Goal: Find specific page/section

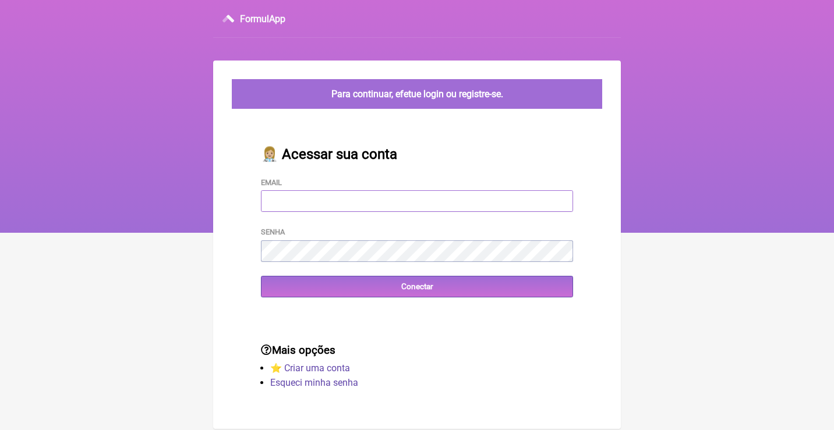
type input "[EMAIL_ADDRESS][DOMAIN_NAME]"
click at [417, 285] on input "Conectar" at bounding box center [417, 287] width 312 height 22
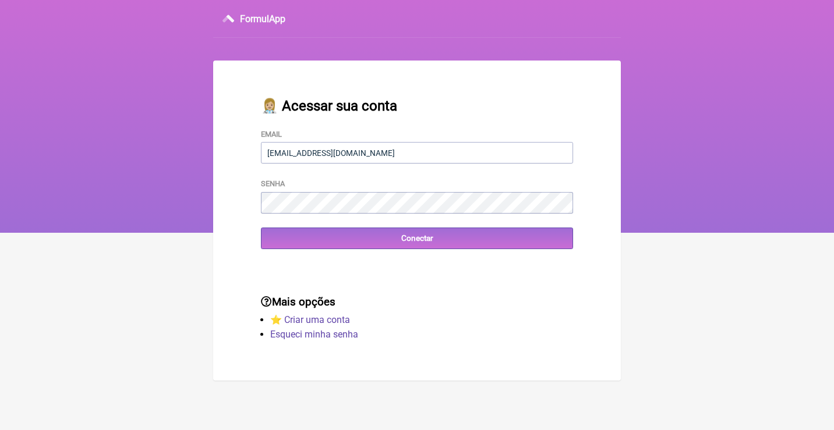
click at [344, 291] on div "Mais opções ⭐️ Criar uma conta Esqueci minha senha" at bounding box center [416, 319] width 349 height 85
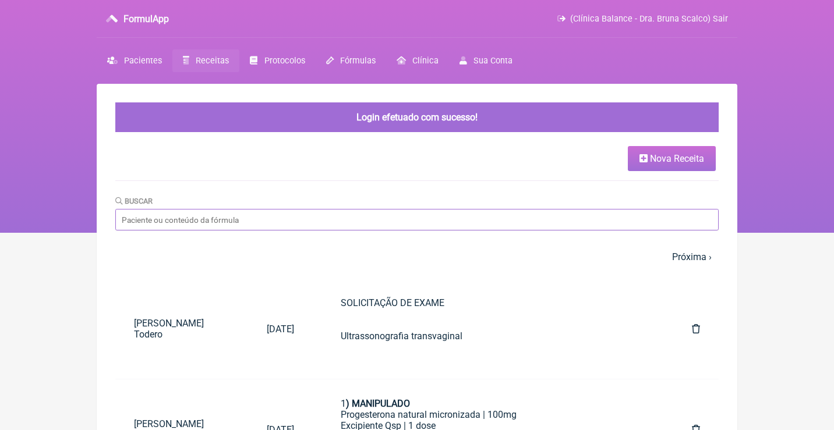
click at [202, 220] on input "Buscar" at bounding box center [416, 220] width 603 height 22
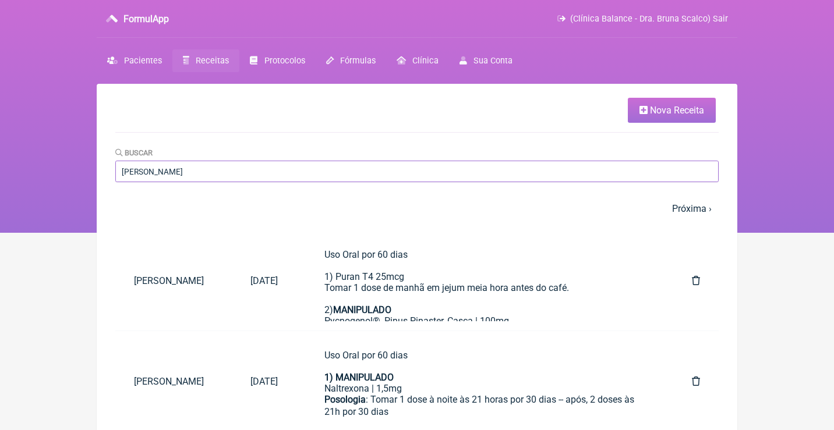
type input "[PERSON_NAME]"
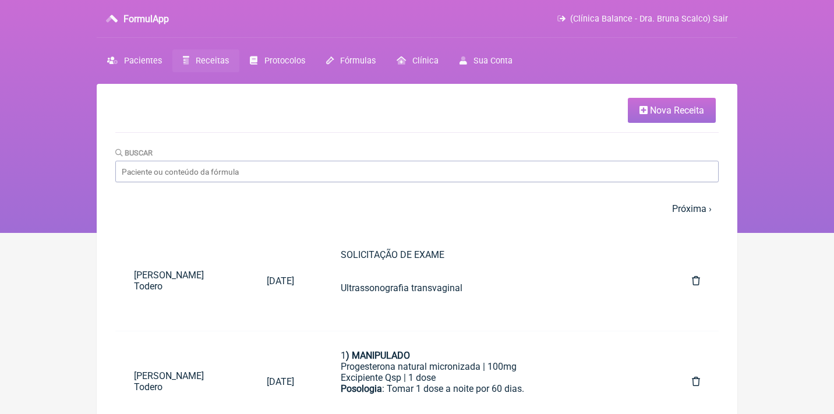
click at [647, 17] on span "(Clínica Balance - Dra. Bruna Scalco) Sair" at bounding box center [649, 19] width 158 height 10
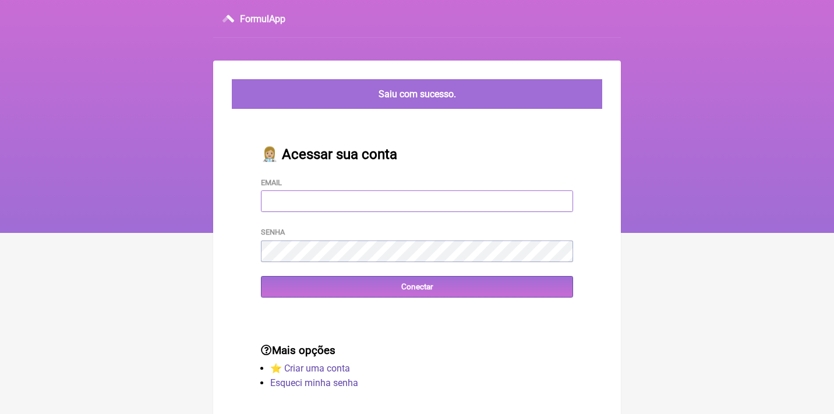
type input "marianafrascari@icloud.com"
click at [417, 285] on input "Conectar" at bounding box center [417, 287] width 312 height 22
